Goal: Information Seeking & Learning: Learn about a topic

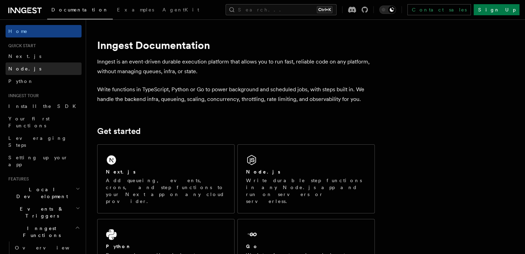
click at [15, 66] on span "Node.js" at bounding box center [24, 69] width 33 height 6
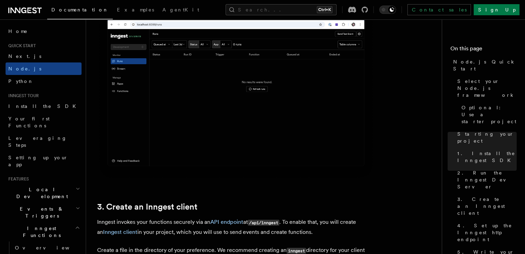
scroll to position [747, 0]
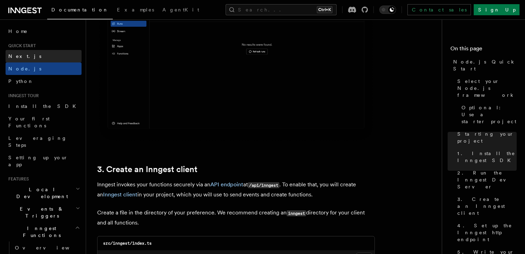
click at [16, 53] on span "Next.js" at bounding box center [24, 56] width 33 height 6
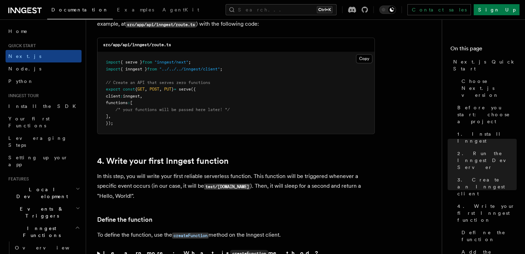
scroll to position [991, 0]
click at [362, 59] on button "Copy Copied" at bounding box center [364, 59] width 16 height 9
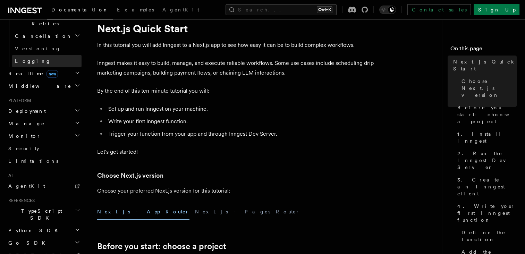
scroll to position [284, 0]
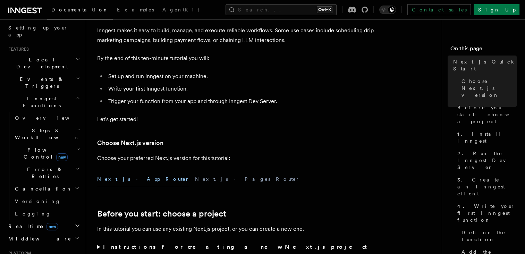
scroll to position [131, 0]
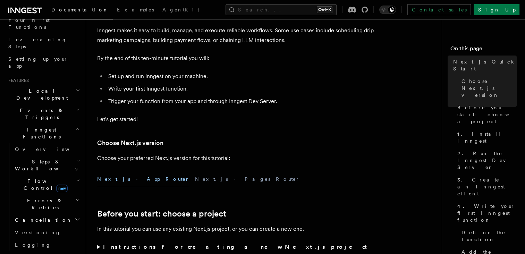
scroll to position [0, 0]
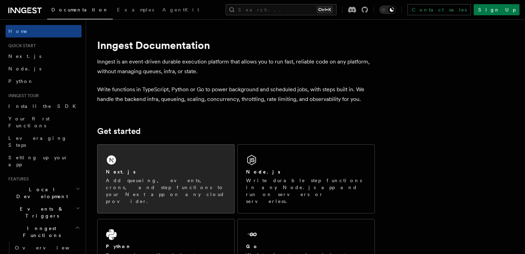
click at [127, 158] on div "Next.js Add queueing, events, crons, and step functions to your Next app on any…" at bounding box center [165, 179] width 137 height 68
